Goal: Transaction & Acquisition: Book appointment/travel/reservation

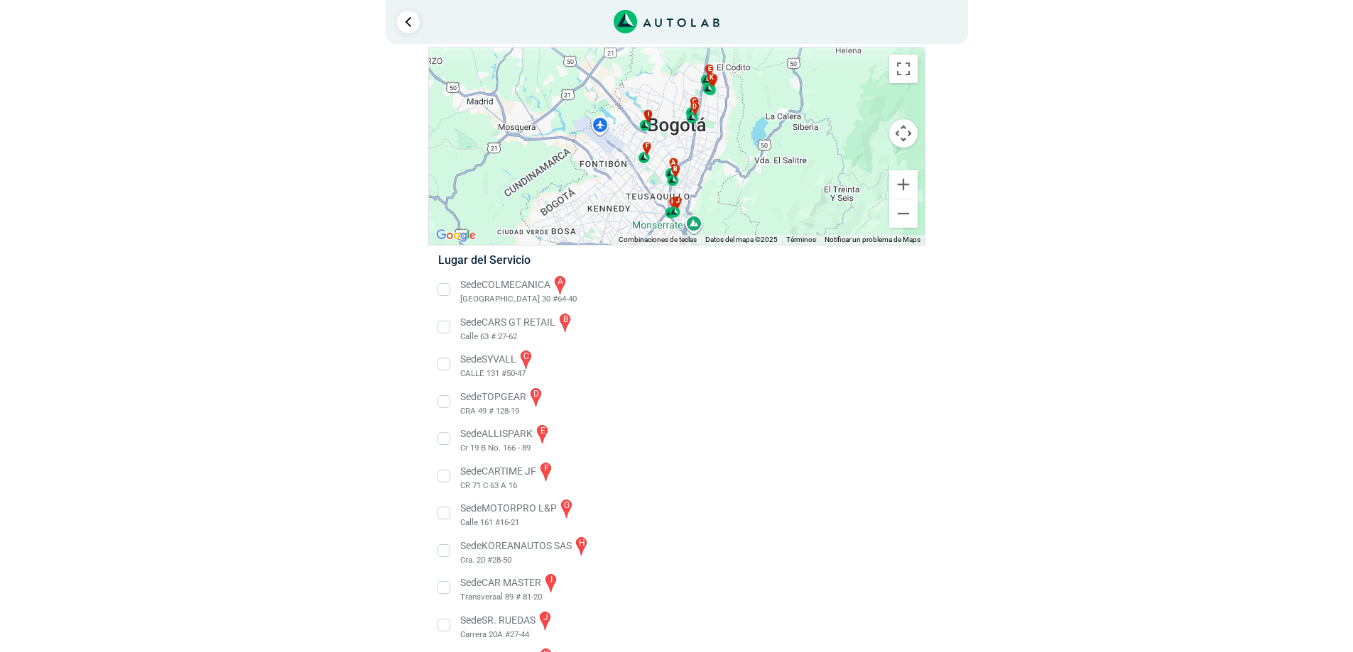
scroll to position [89, 0]
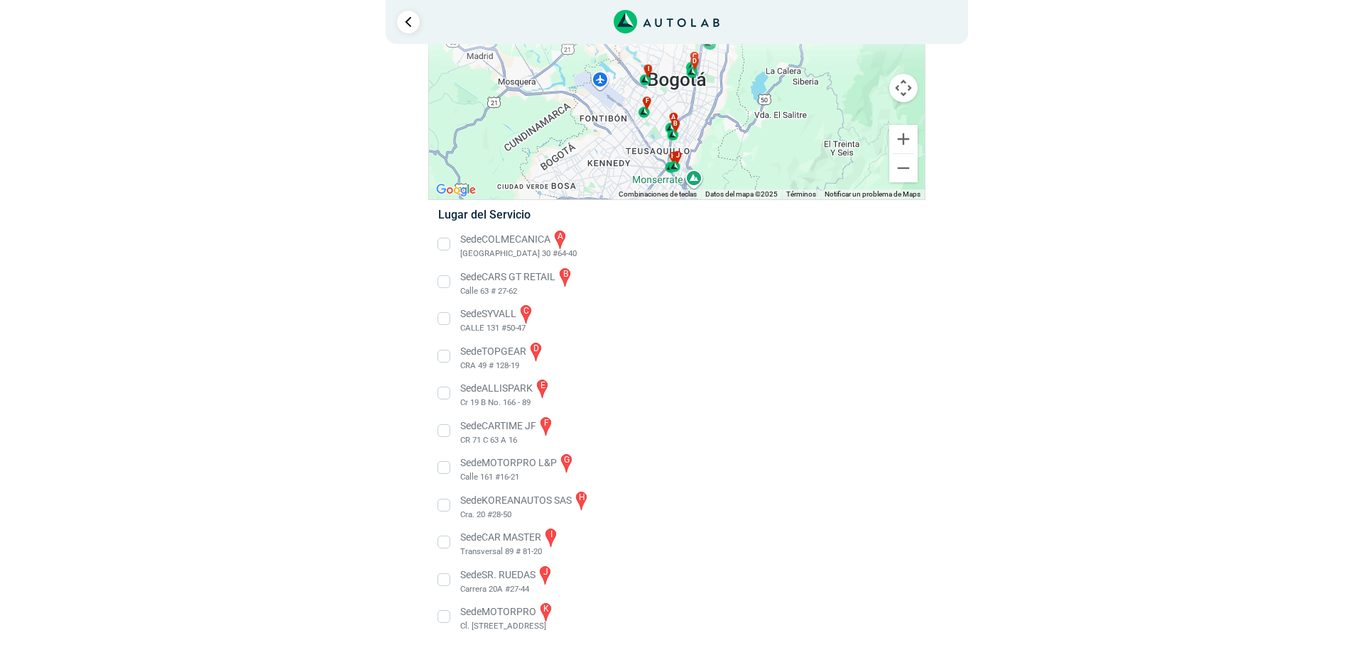
click at [444, 241] on li "Sede COLMECANICA a [GEOGRAPHIC_DATA] 30 #64-40" at bounding box center [676, 245] width 498 height 32
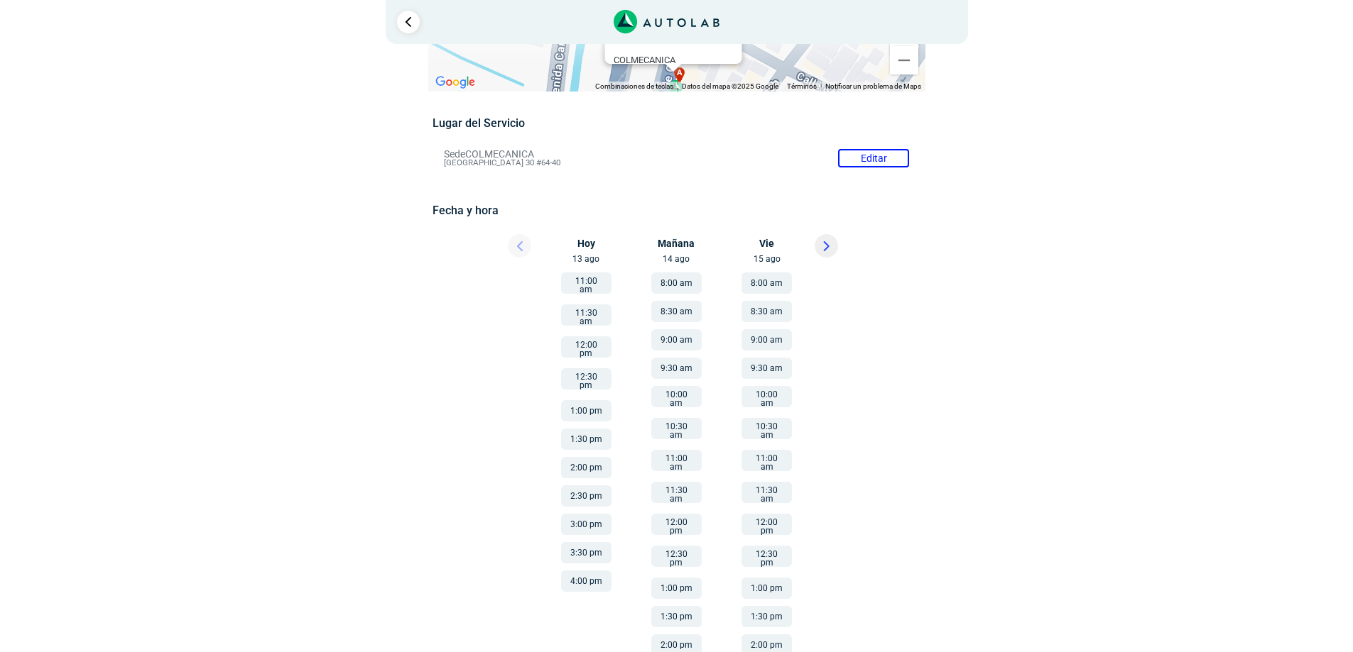
scroll to position [70, 0]
click at [670, 394] on button "10:00 am" at bounding box center [676, 397] width 50 height 21
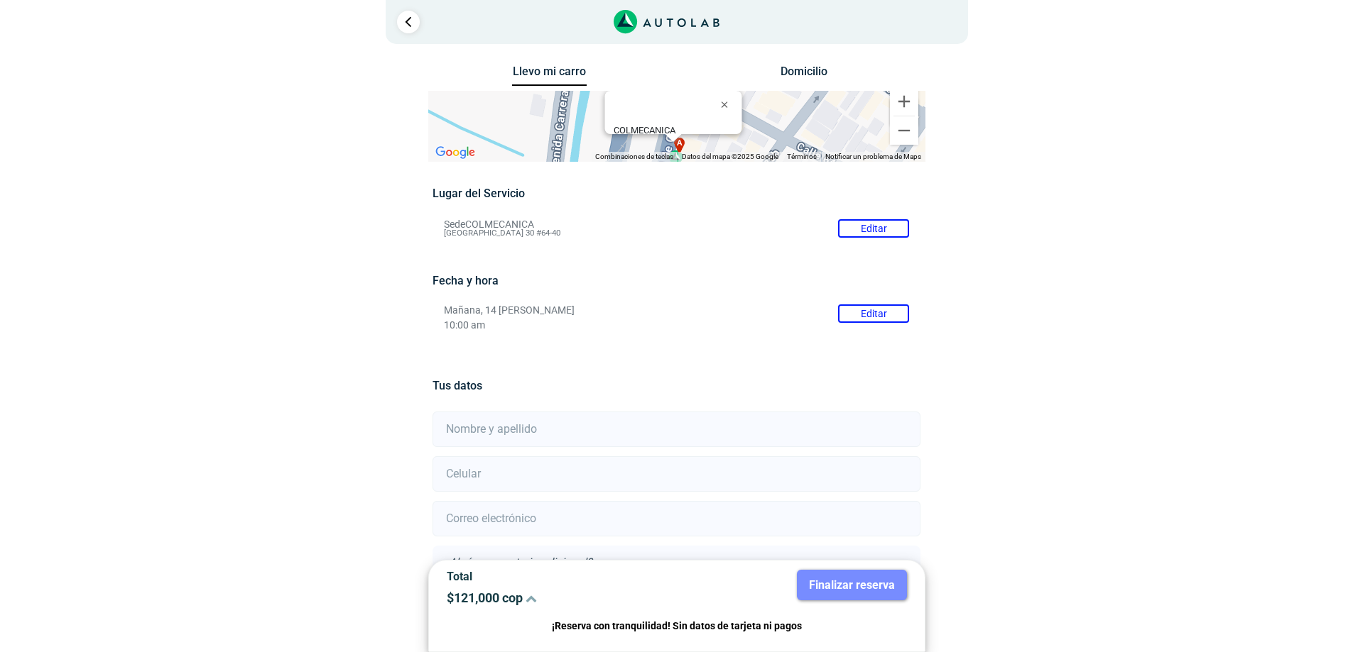
click at [619, 432] on input "text" at bounding box center [676, 430] width 488 height 36
type input "[PERSON_NAME] [PERSON_NAME]"
type input "3157904215"
type input "[EMAIL_ADDRESS][DOMAIN_NAME]"
click at [795, 479] on input "3157904215" at bounding box center [676, 475] width 488 height 36
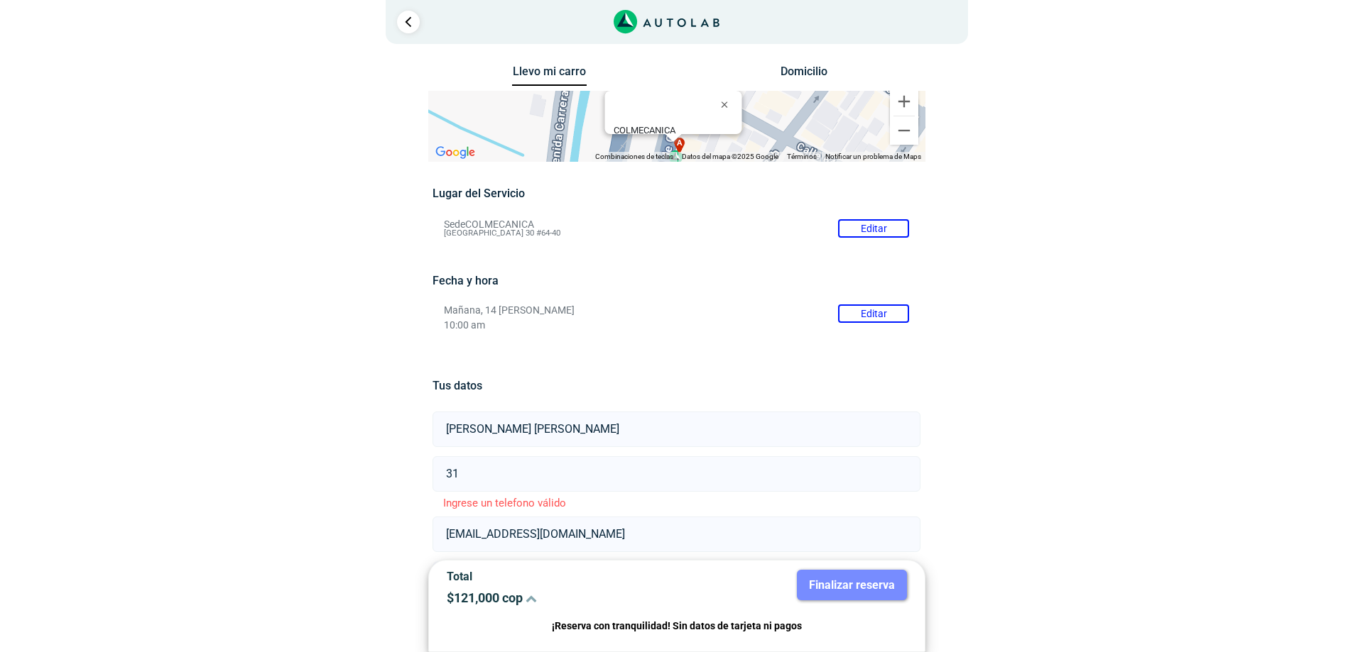
type input "3"
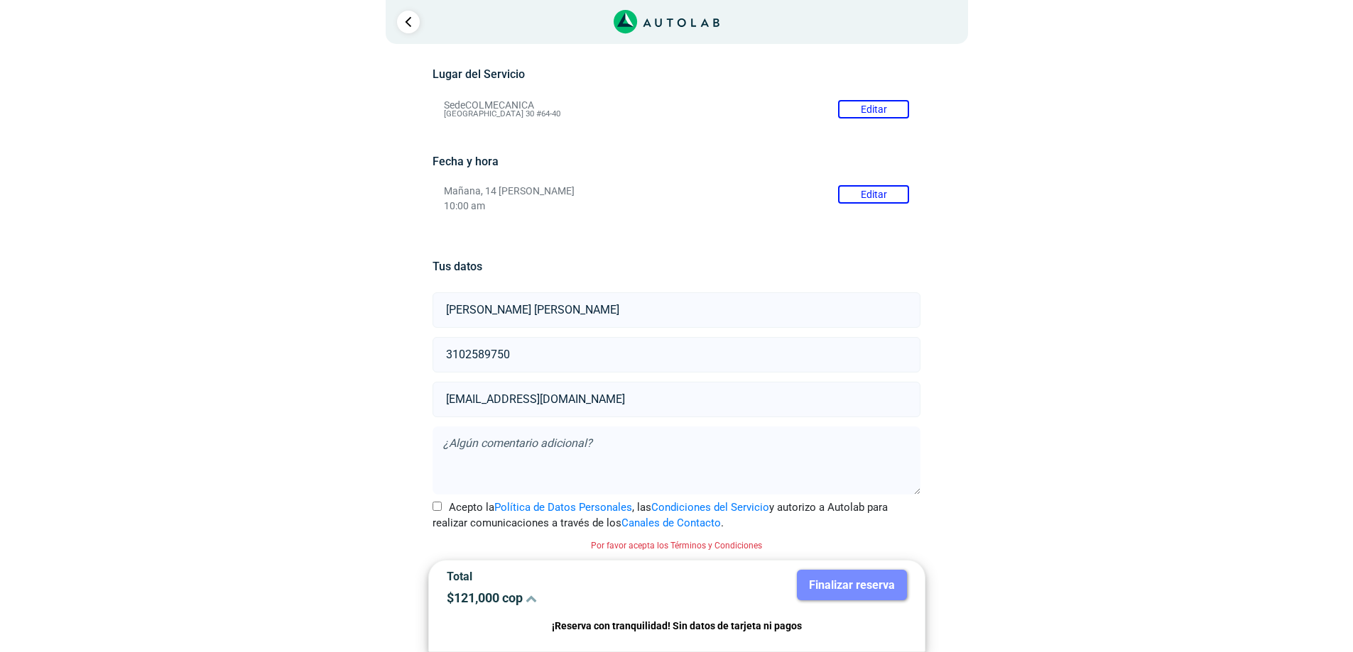
type input "3102589750"
click at [436, 508] on input "Acepto la Política de Datos Personales , las Condiciones del Servicio y autoriz…" at bounding box center [436, 506] width 9 height 9
checkbox input "true"
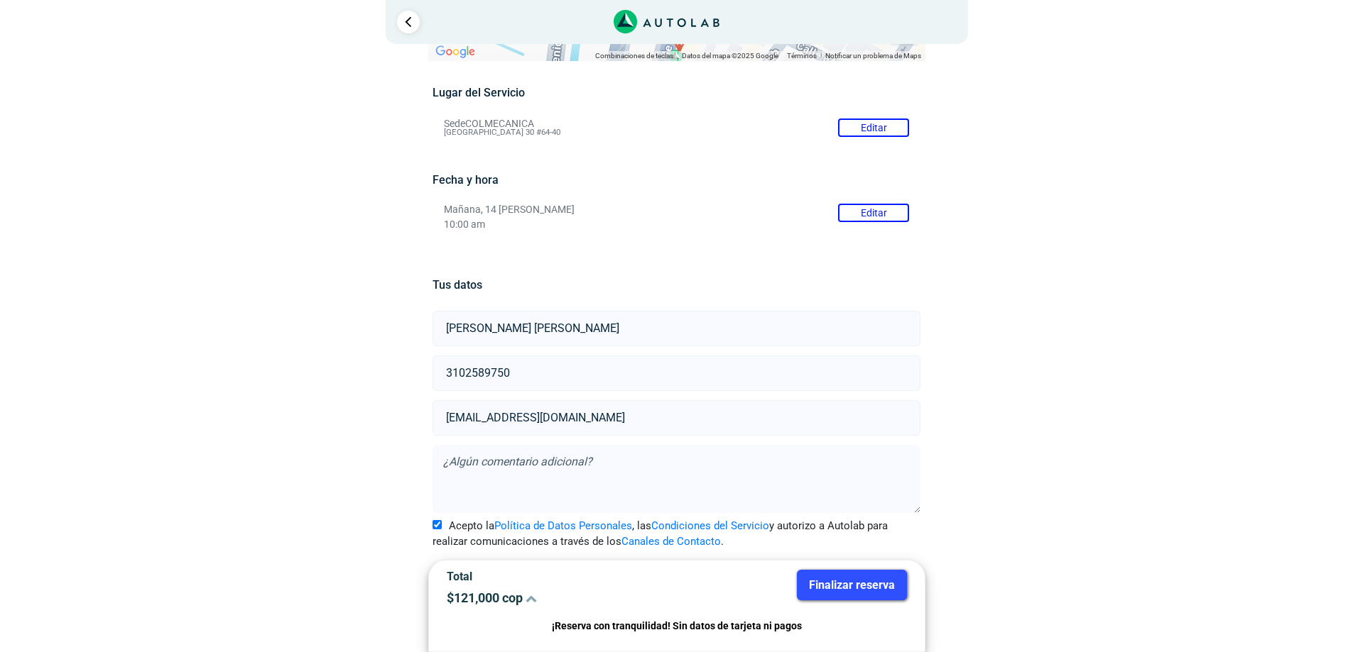
click at [641, 628] on p "¡Reserva con tranquilidad! Sin datos de tarjeta ni pagos" at bounding box center [677, 626] width 460 height 16
click at [826, 589] on button "Finalizar reserva" at bounding box center [852, 585] width 110 height 31
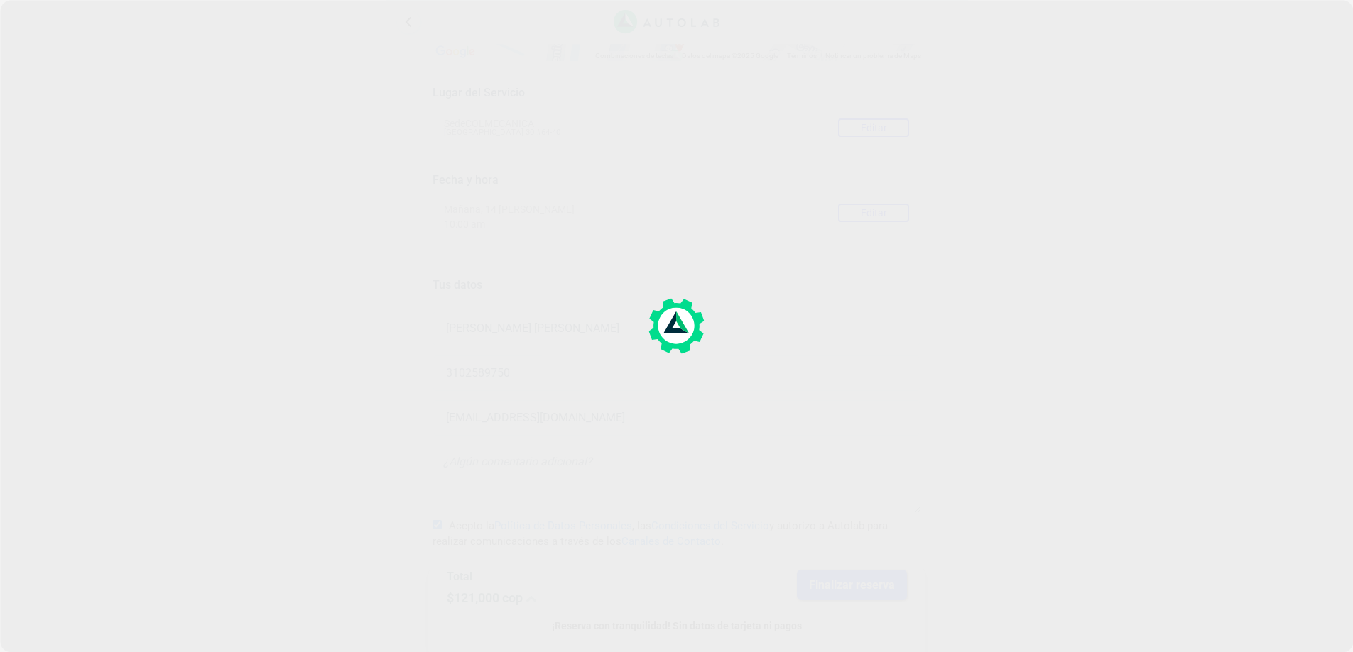
scroll to position [0, 0]
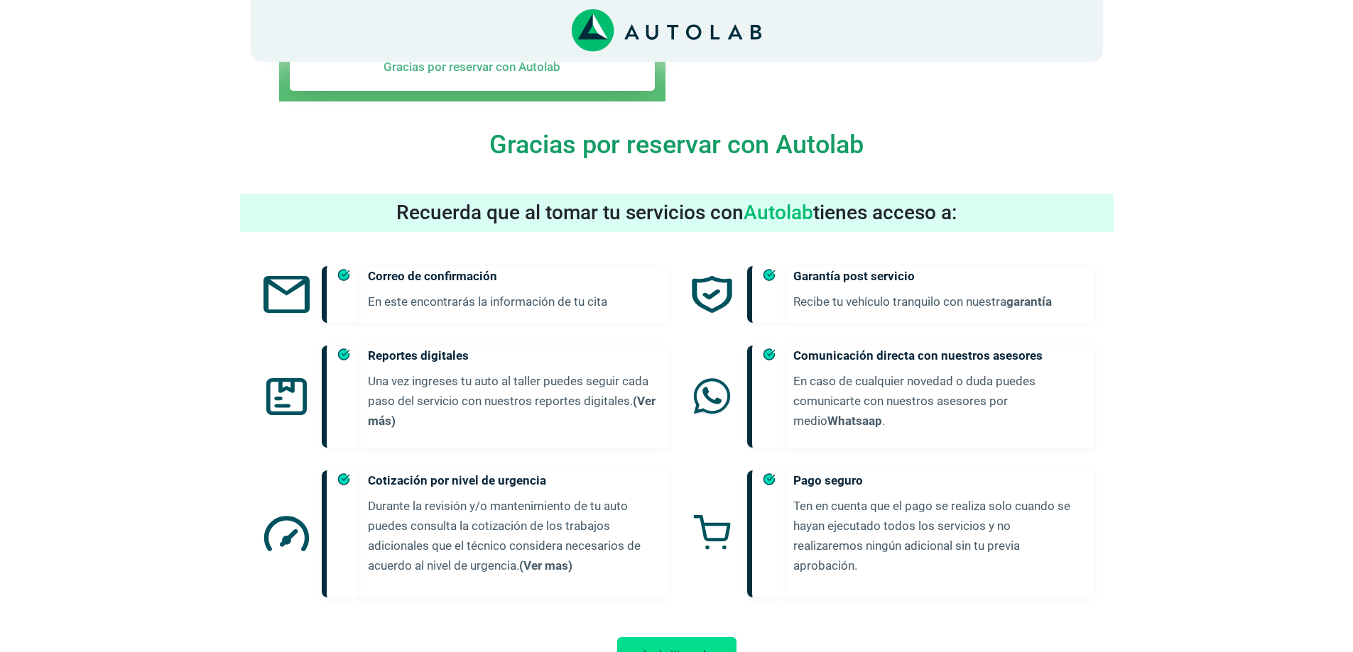
scroll to position [606, 0]
